Goal: Navigation & Orientation: Understand site structure

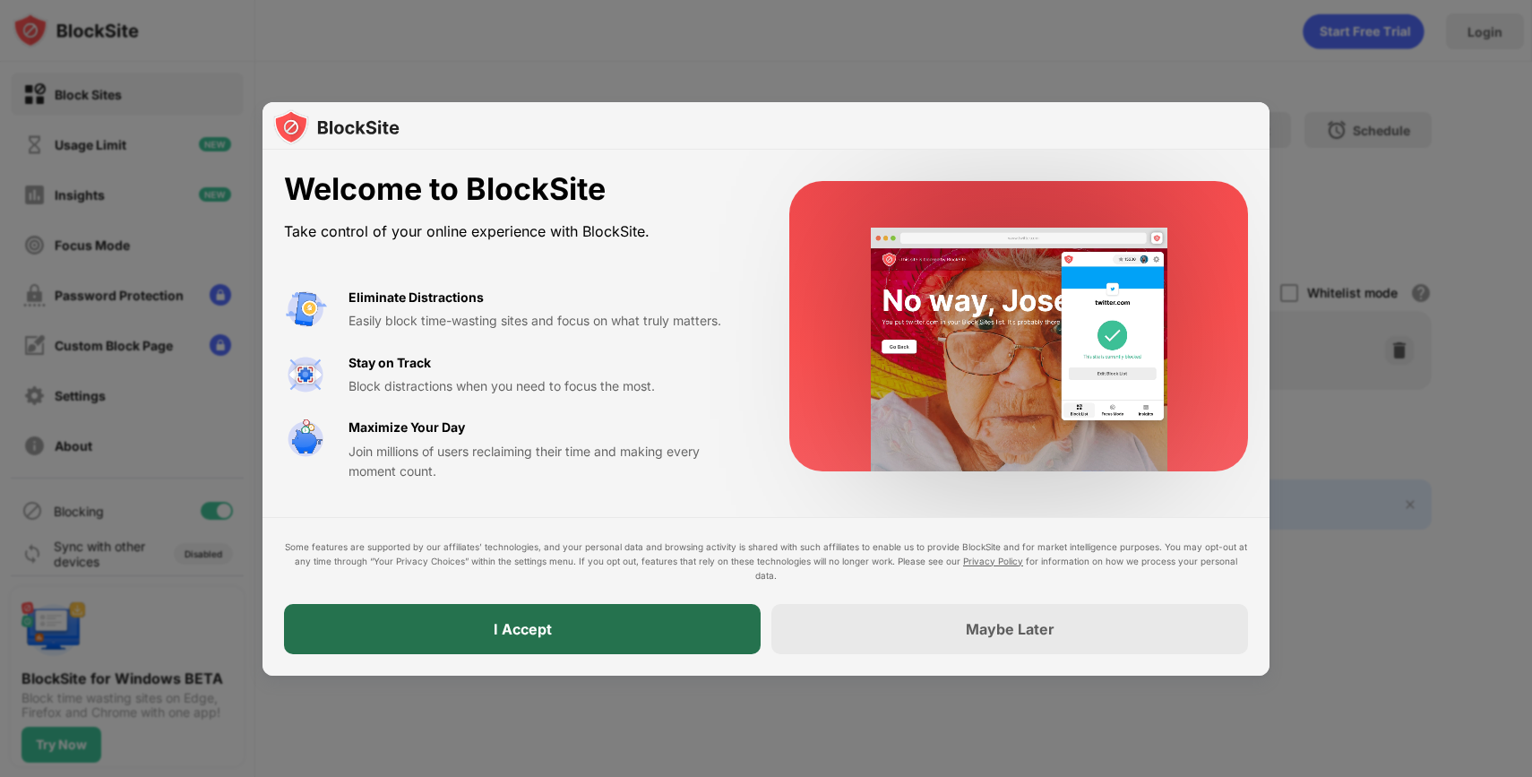
click at [602, 638] on div "I Accept" at bounding box center [522, 629] width 477 height 50
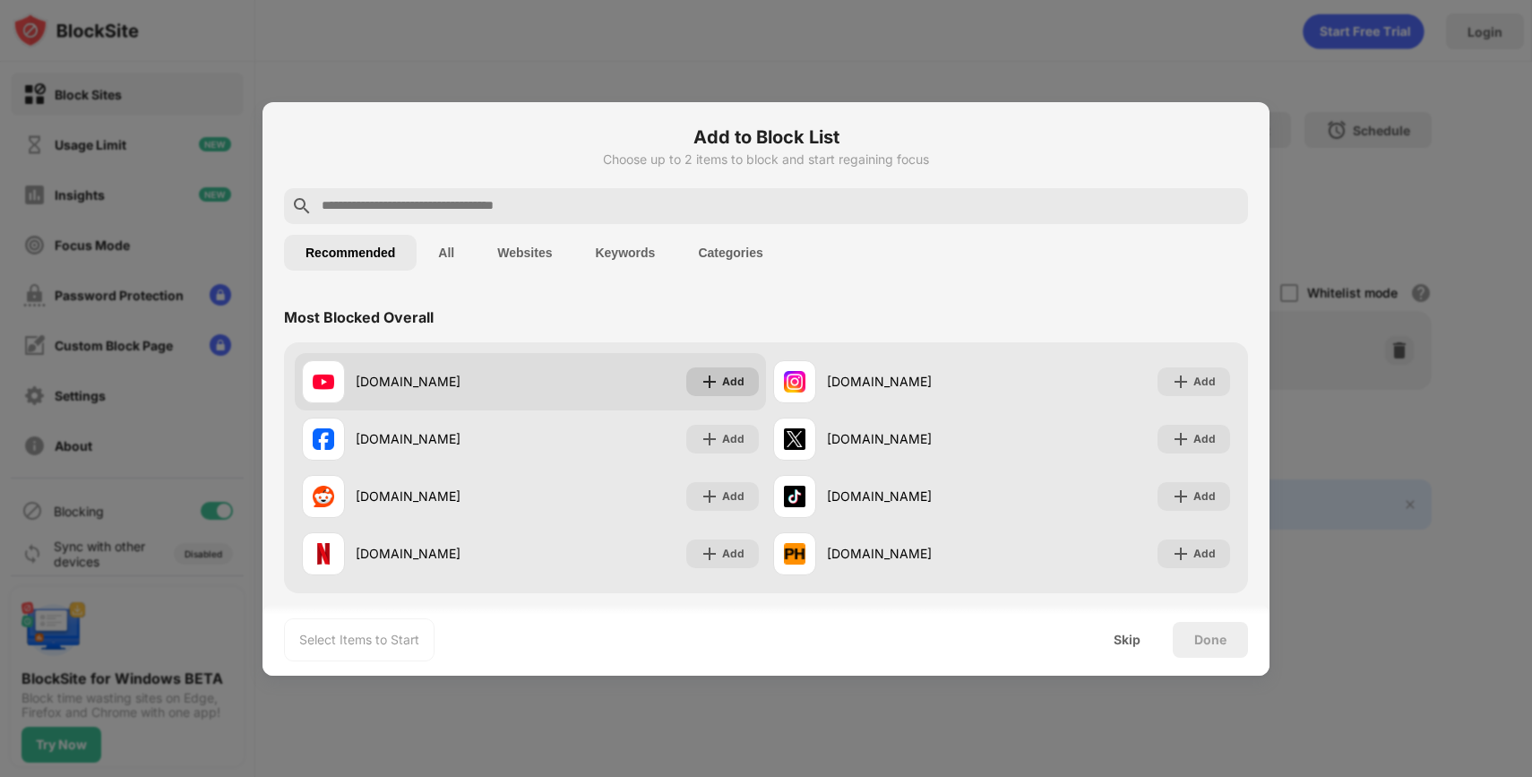
click at [712, 379] on img at bounding box center [709, 382] width 18 height 18
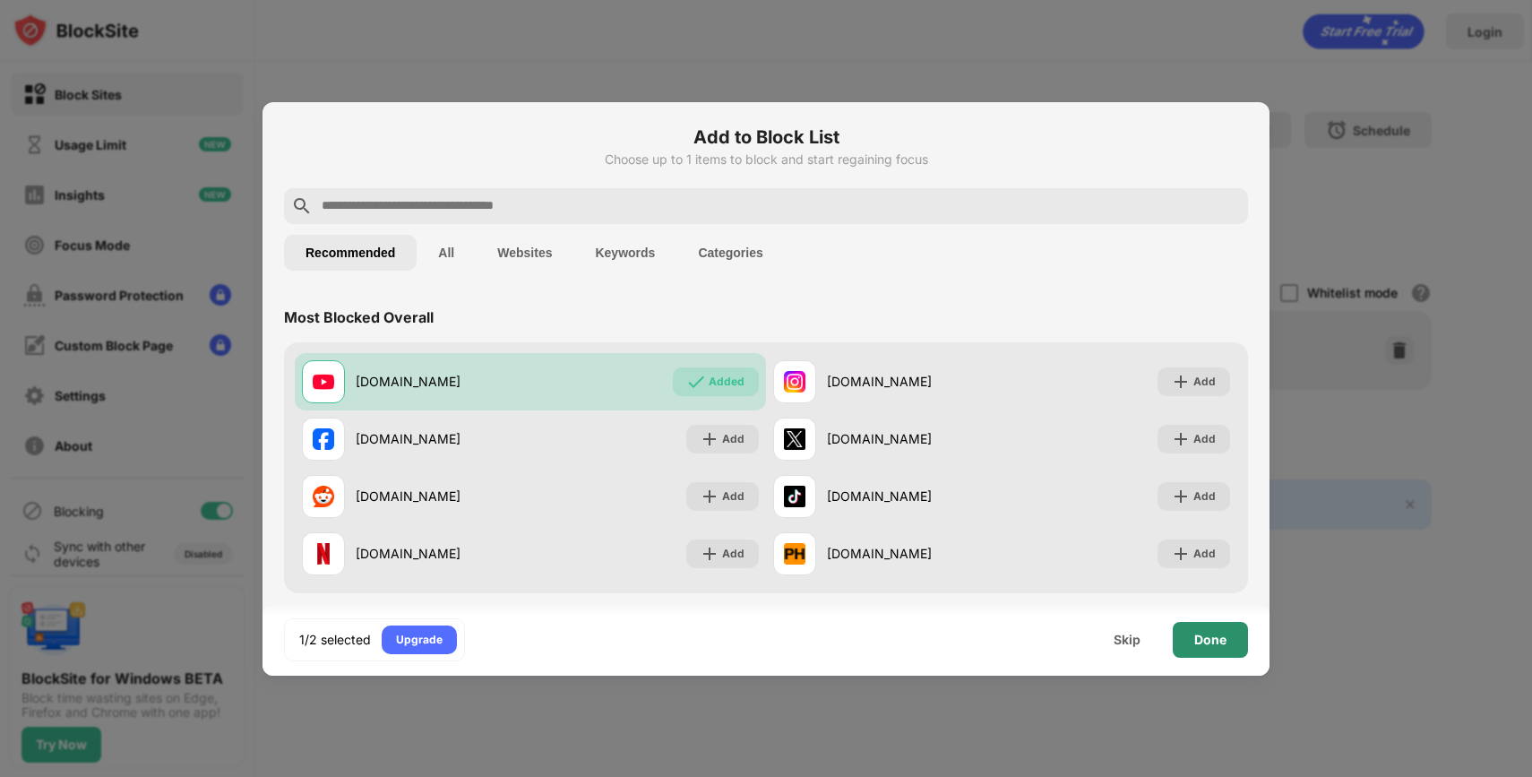
click at [1199, 647] on div "Done" at bounding box center [1210, 640] width 75 height 36
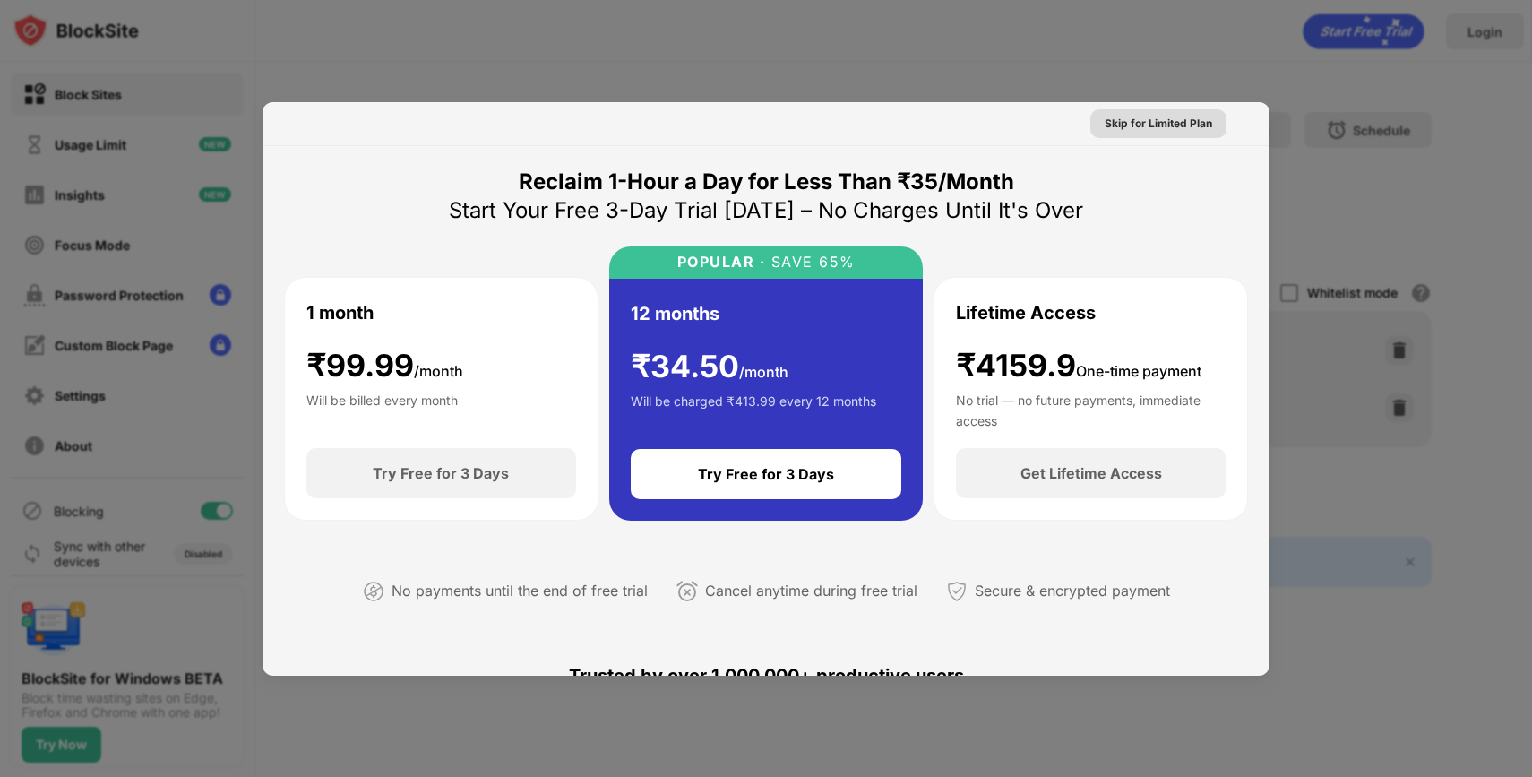
click at [1127, 125] on div "Skip for Limited Plan" at bounding box center [1157, 124] width 107 height 18
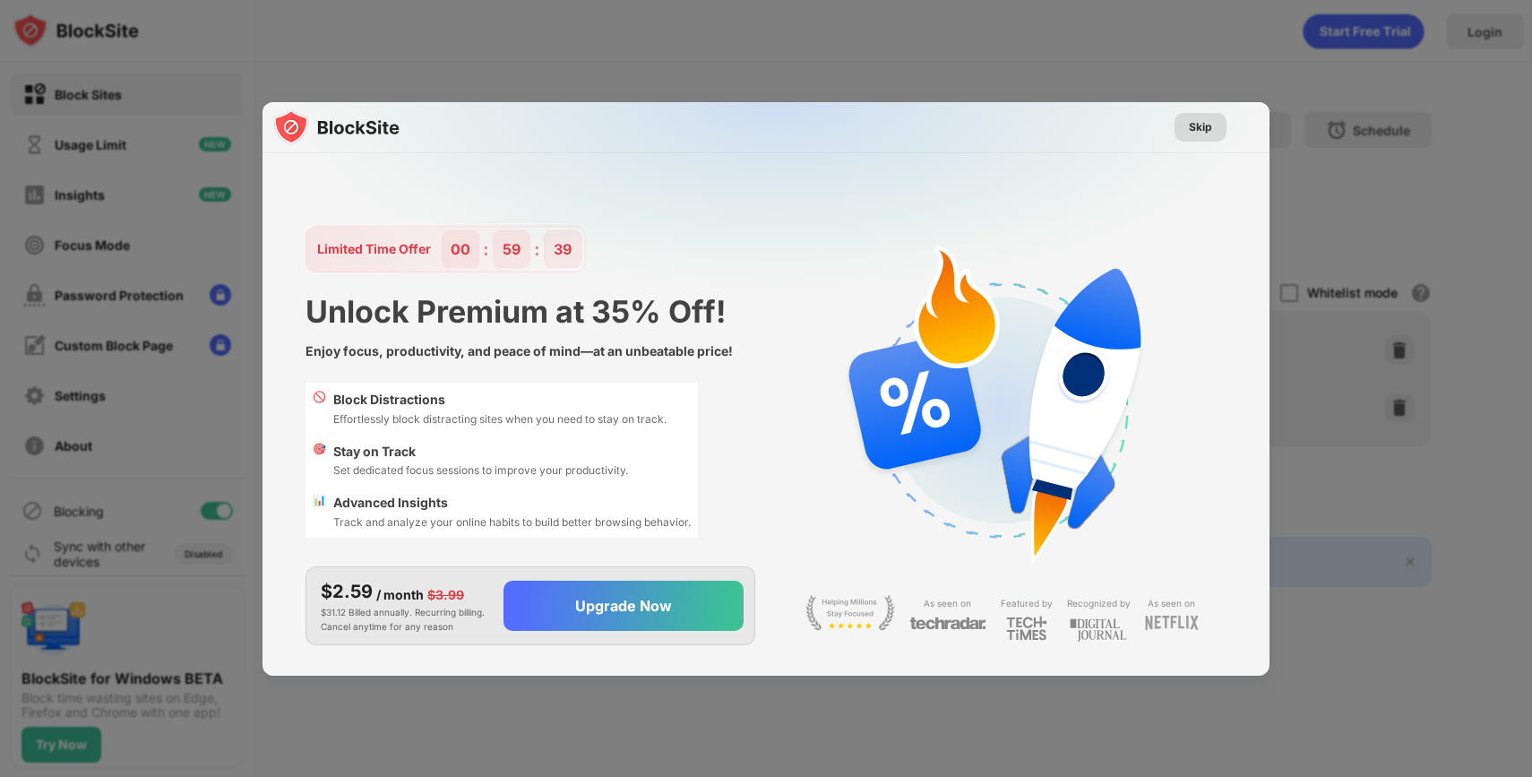
click at [1202, 133] on div "Skip" at bounding box center [1200, 127] width 23 height 18
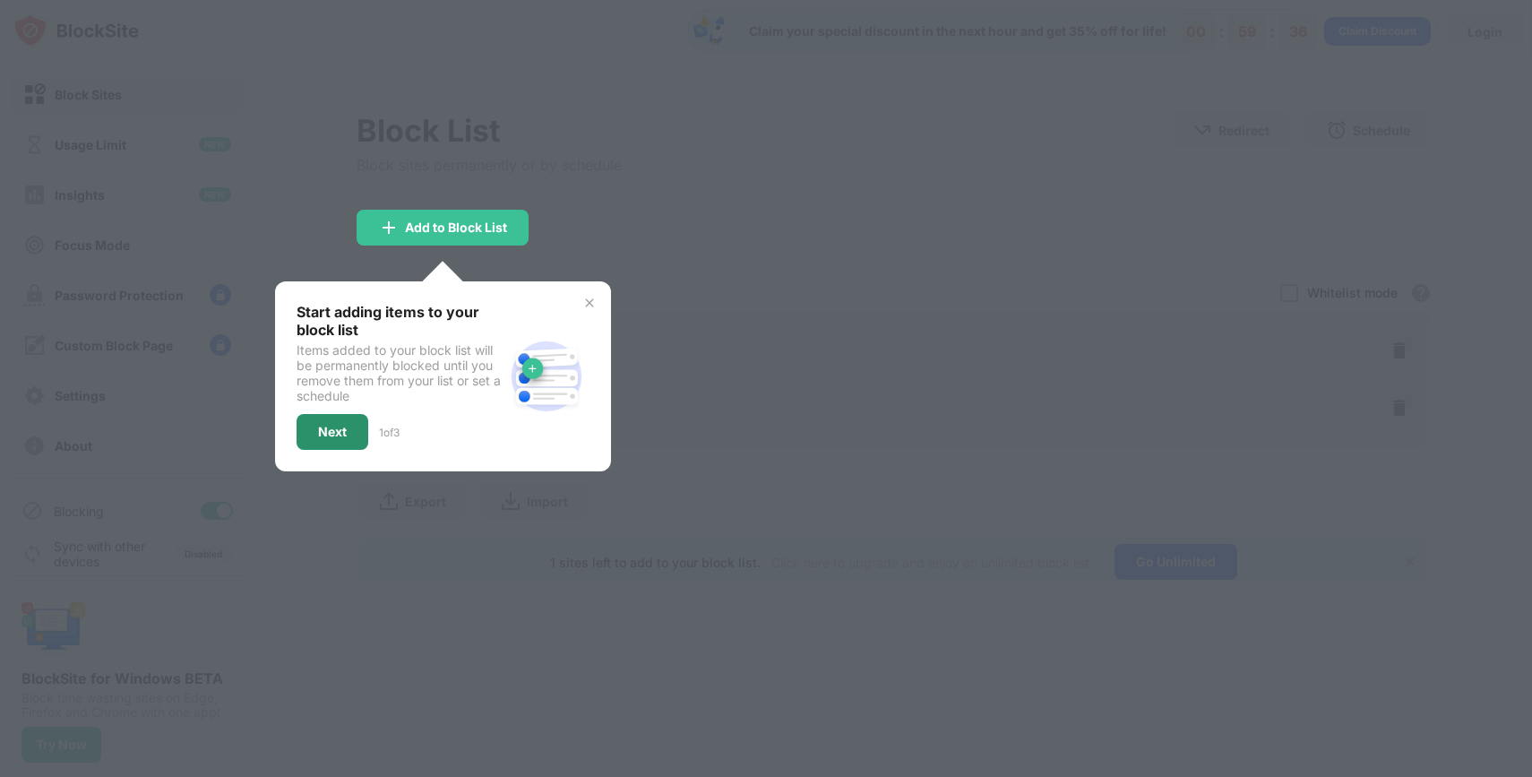
click at [332, 440] on div "Next" at bounding box center [333, 432] width 72 height 36
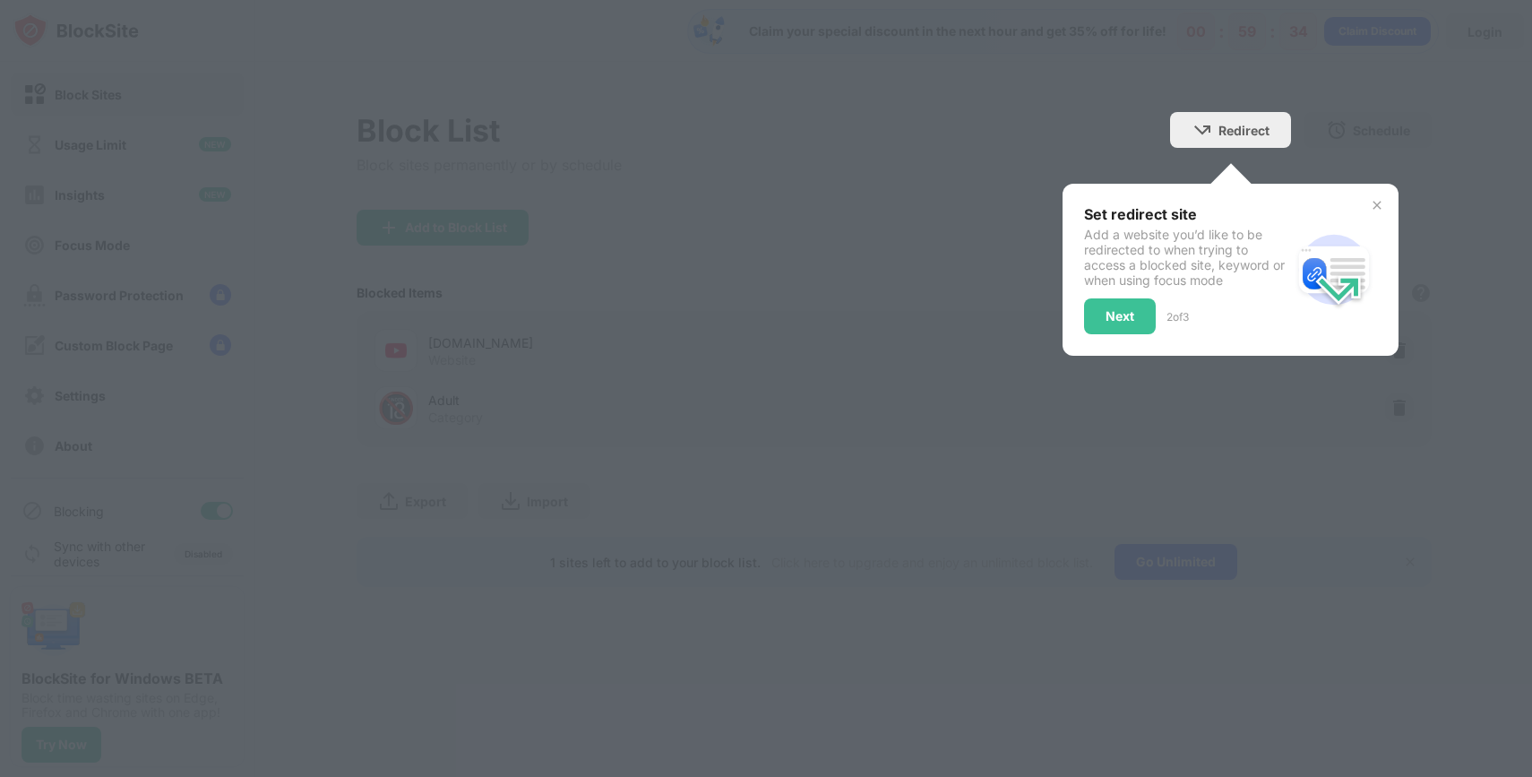
click at [1376, 206] on img at bounding box center [1377, 205] width 14 height 14
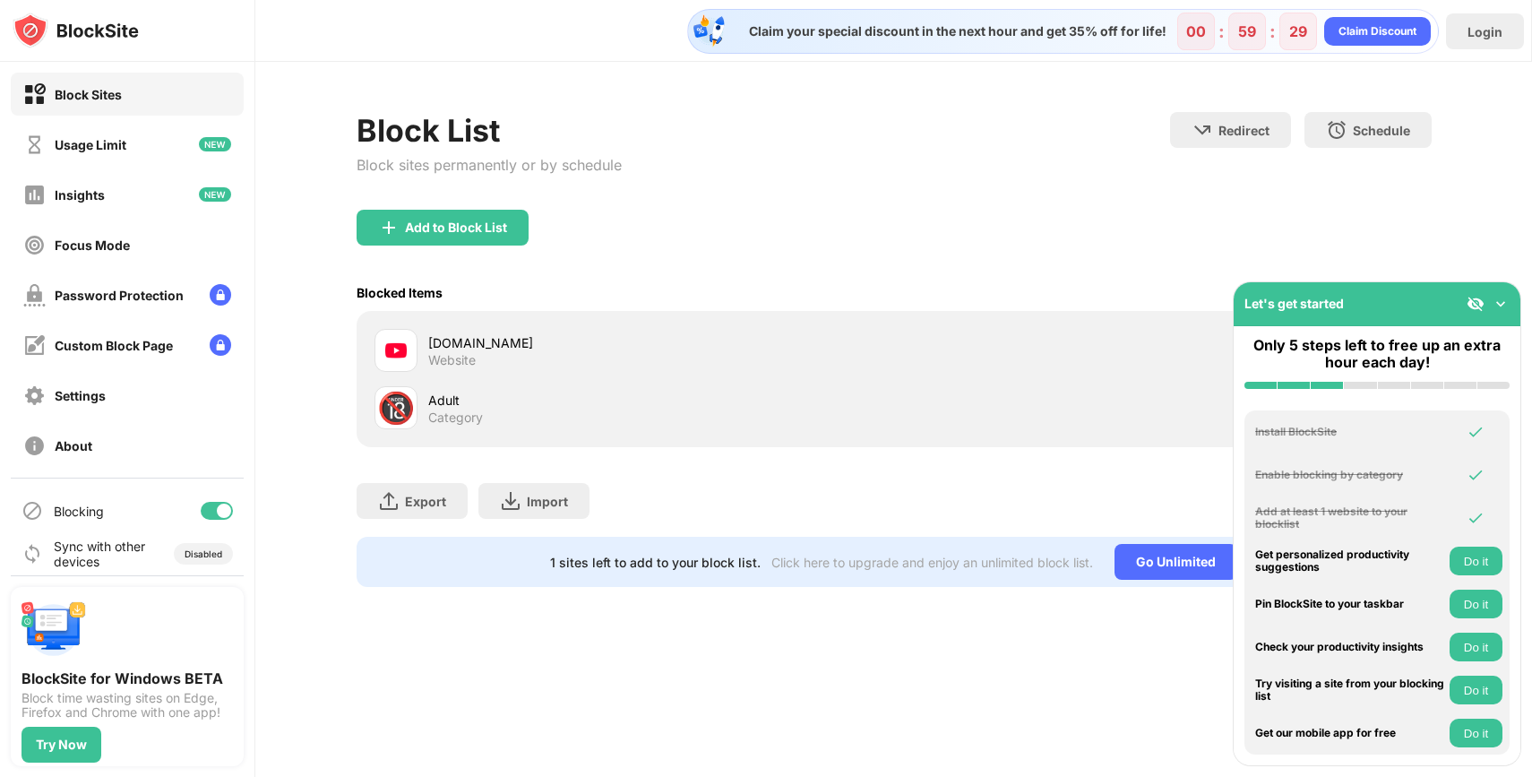
click at [1496, 305] on img at bounding box center [1500, 304] width 18 height 18
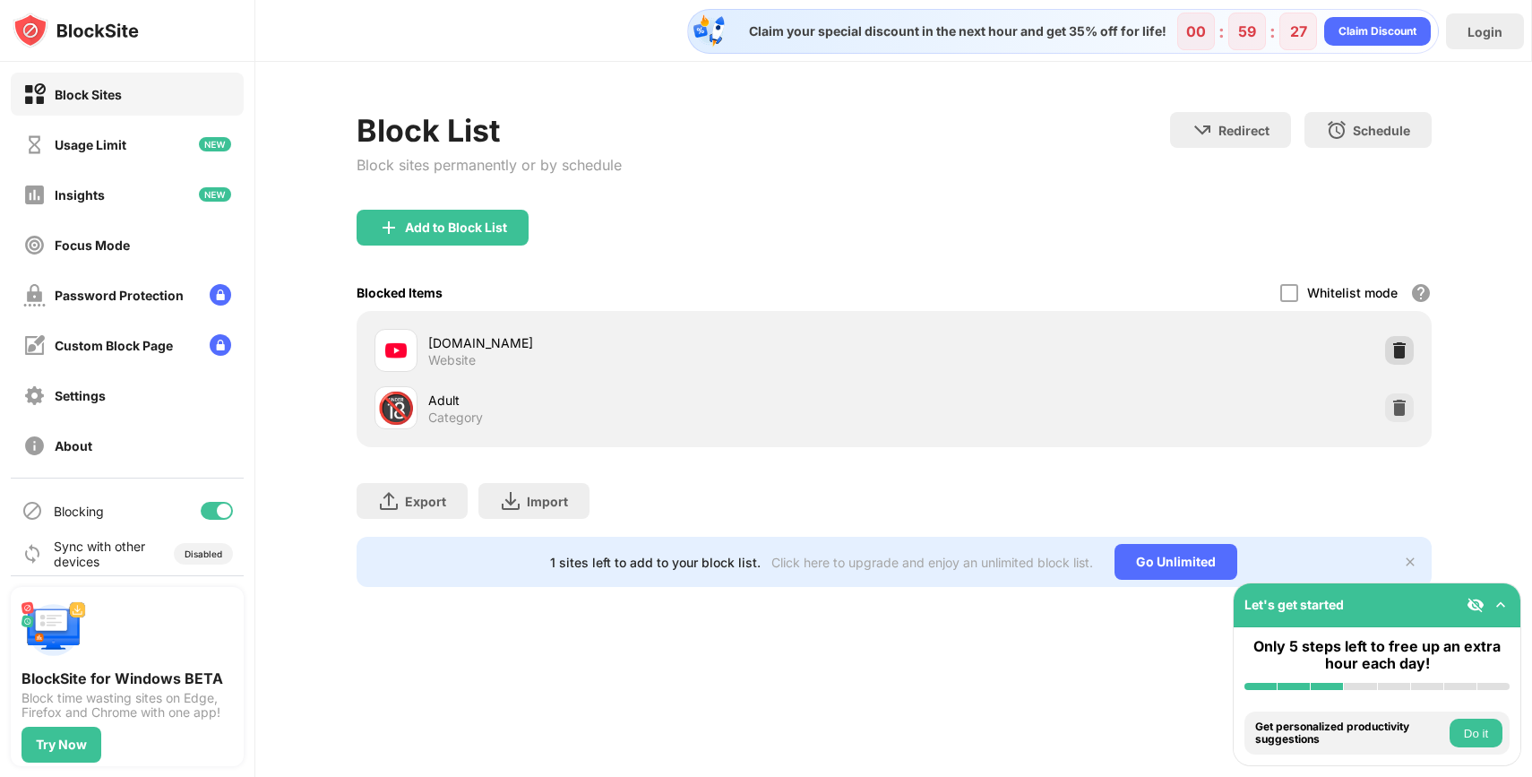
click at [1397, 357] on img at bounding box center [1399, 350] width 18 height 18
